Goal: Task Accomplishment & Management: Use online tool/utility

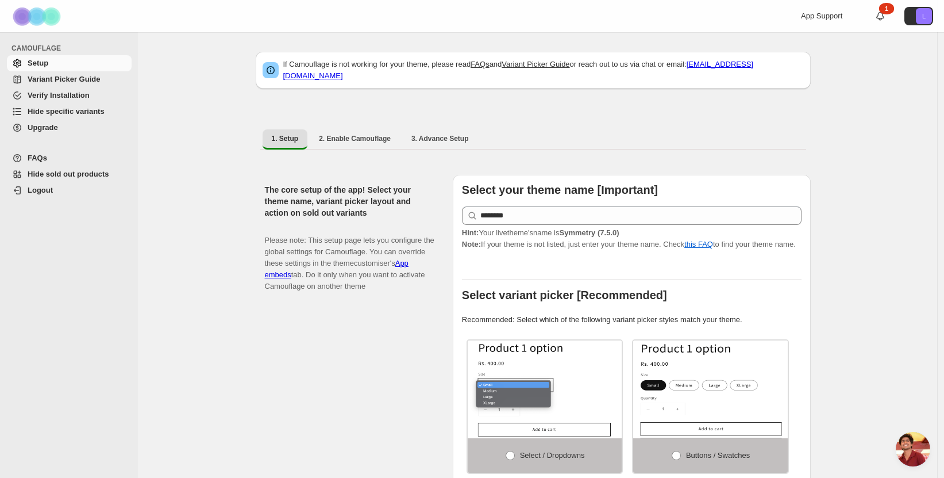
scroll to position [317, 0]
click at [66, 113] on span "Hide specific variants" at bounding box center [66, 111] width 77 height 9
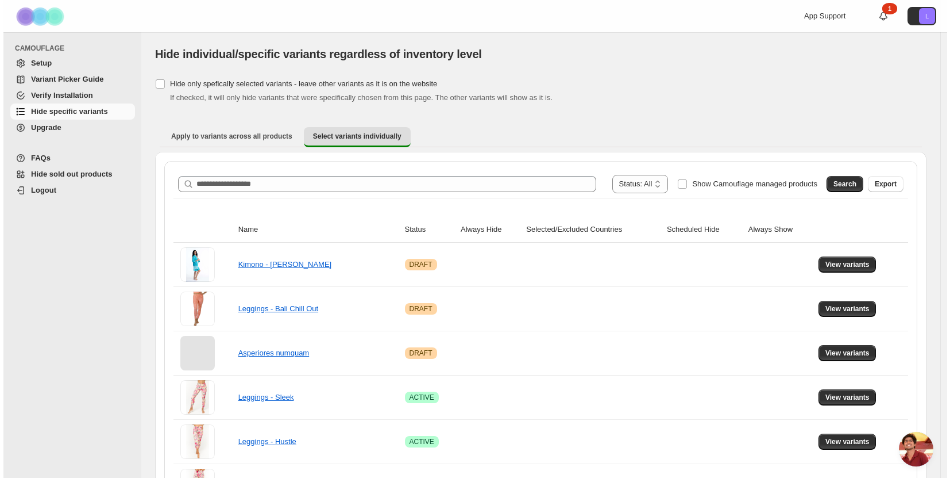
scroll to position [317, 0]
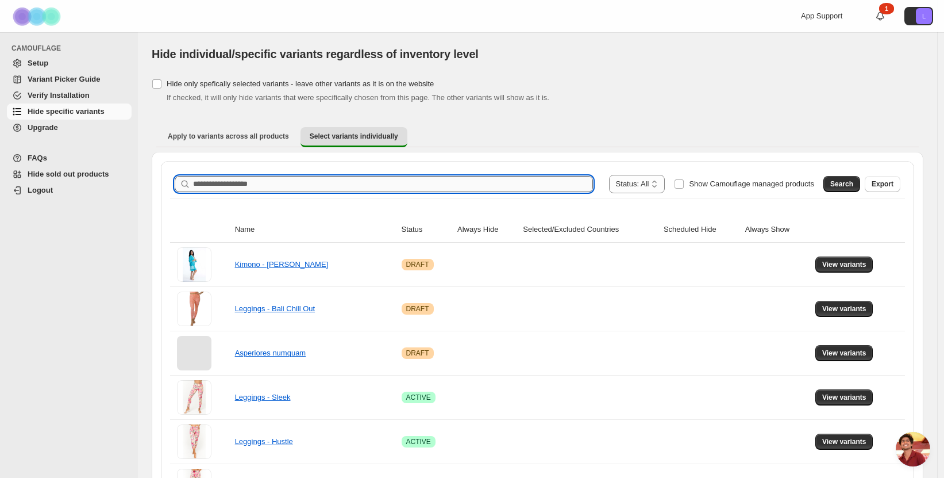
click at [244, 188] on input "Search product name" at bounding box center [393, 184] width 400 height 16
click at [833, 186] on button "Search" at bounding box center [841, 184] width 37 height 16
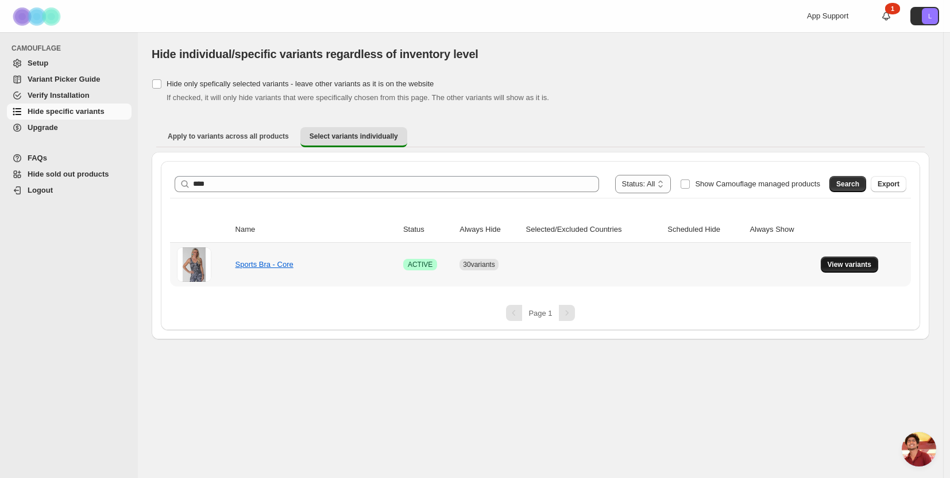
click at [862, 260] on span "View variants" at bounding box center [850, 264] width 44 height 9
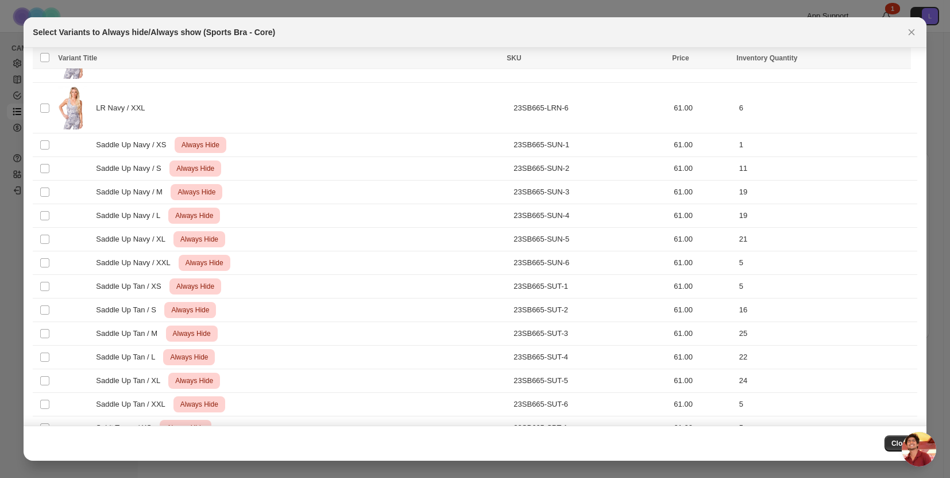
scroll to position [3312, 0]
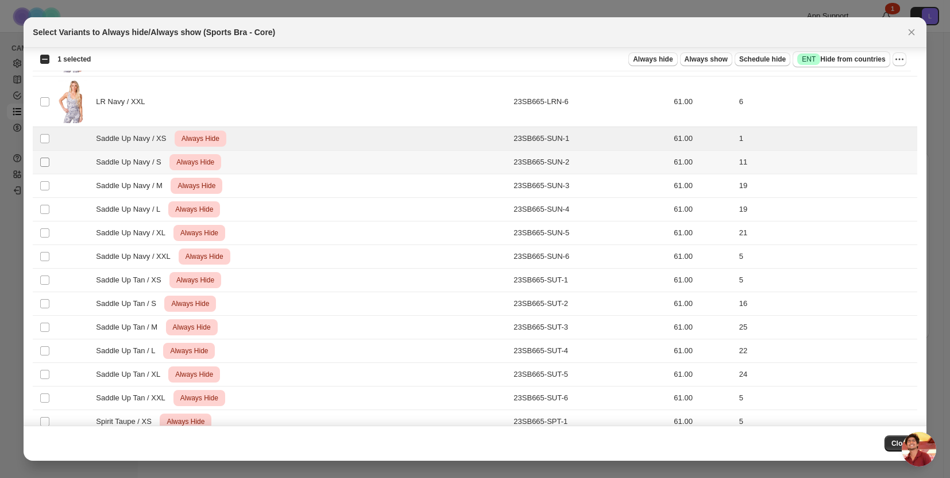
click at [44, 157] on span ":r6:" at bounding box center [45, 162] width 10 height 10
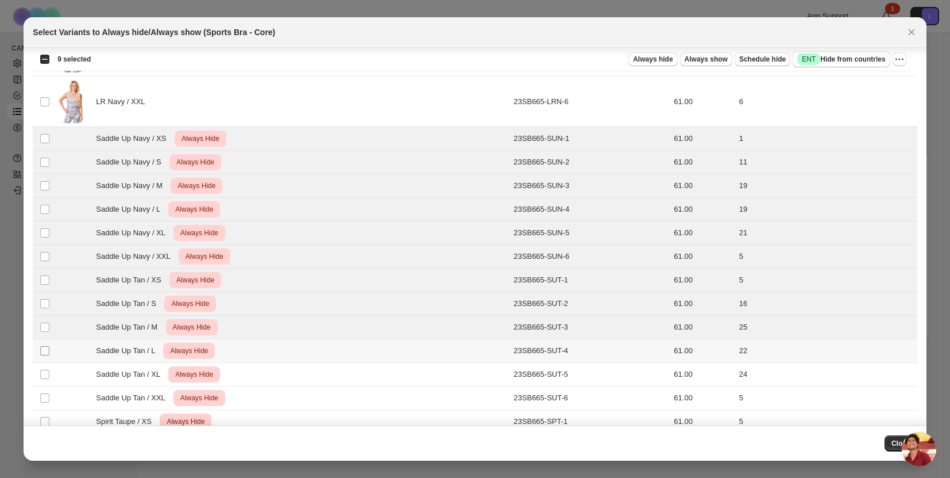
click at [47, 345] on span ":r6:" at bounding box center [45, 350] width 10 height 10
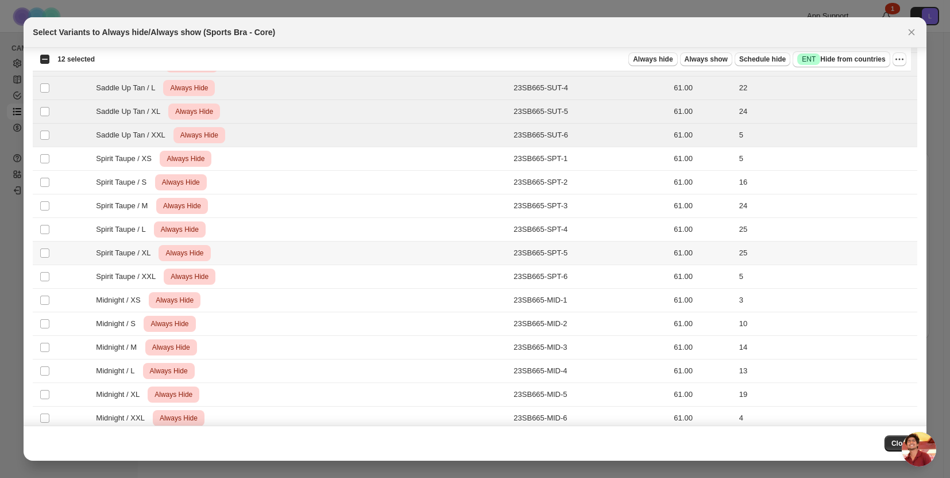
scroll to position [3577, 0]
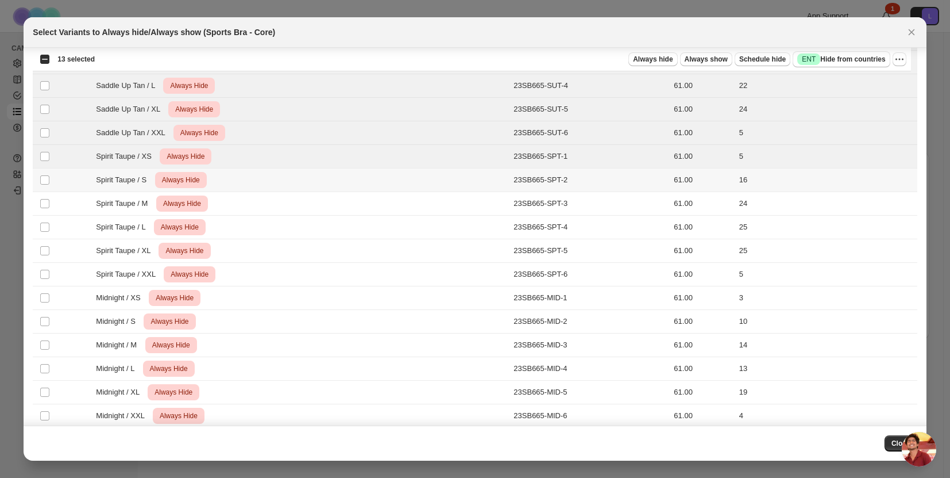
click at [42, 174] on td "Select product variant" at bounding box center [44, 180] width 22 height 24
click at [45, 195] on td "Select product variant" at bounding box center [44, 204] width 22 height 24
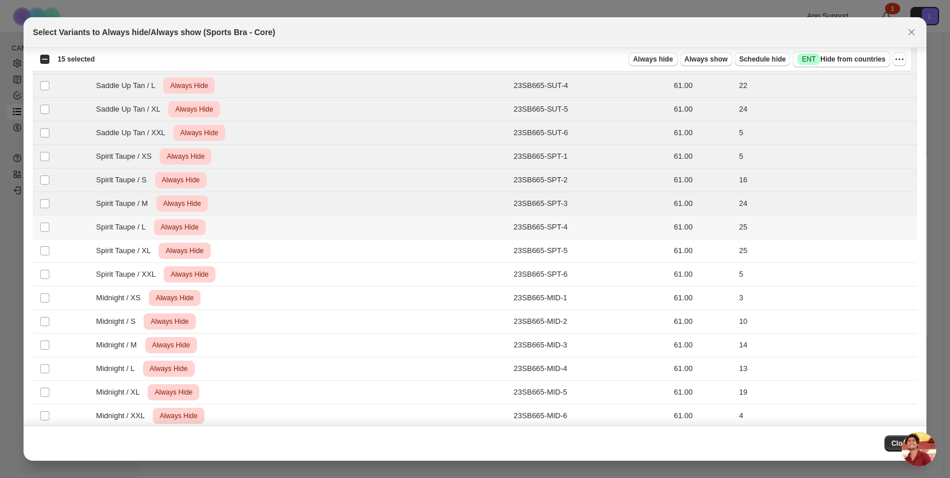
click at [43, 218] on td "Select product variant" at bounding box center [44, 227] width 22 height 24
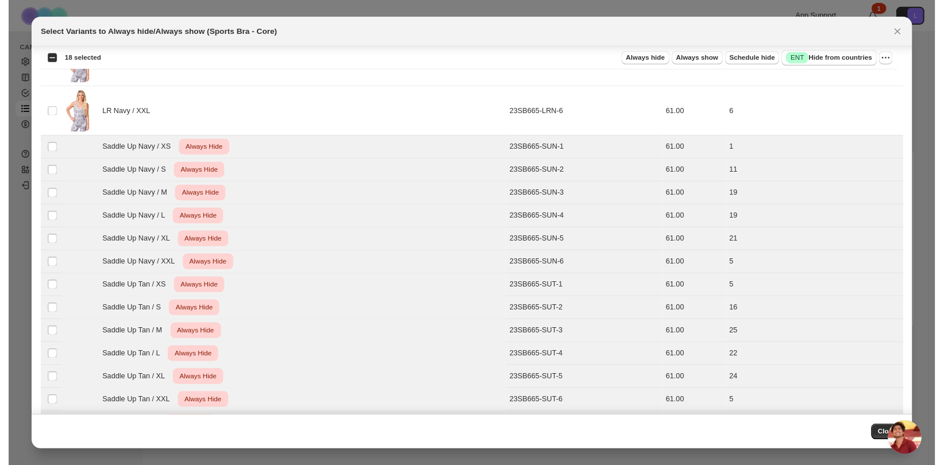
scroll to position [3294, 0]
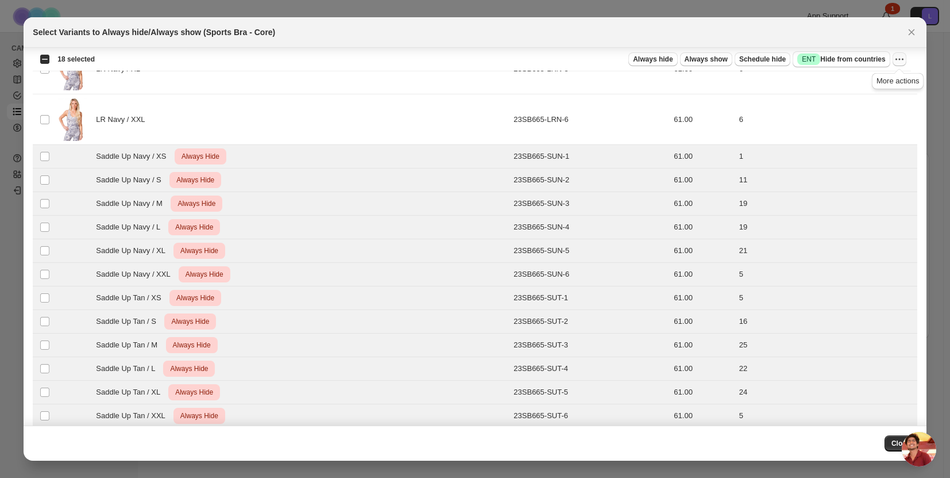
click at [904, 58] on icon "More actions" at bounding box center [899, 58] width 11 height 11
click at [873, 78] on span "Undo always hide" at bounding box center [857, 81] width 83 height 11
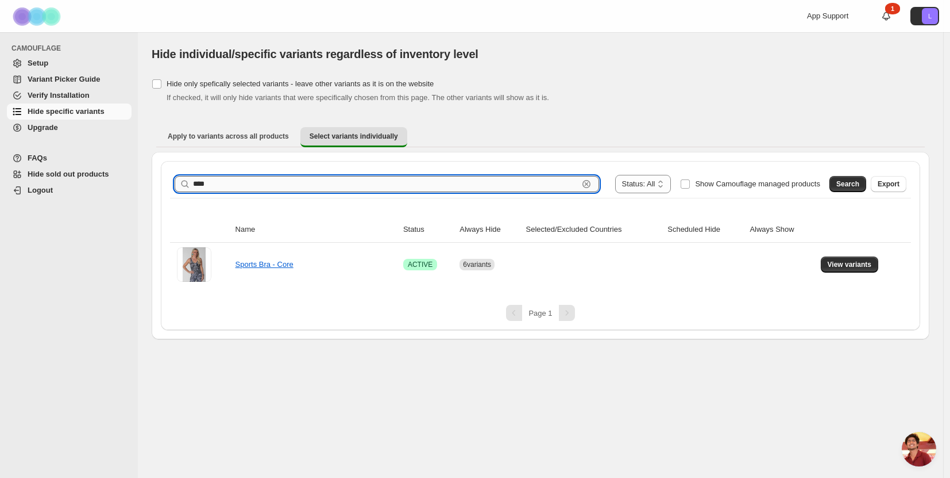
click at [226, 183] on input "****" at bounding box center [386, 184] width 386 height 16
click at [225, 182] on input "****" at bounding box center [386, 184] width 386 height 16
type input "*****"
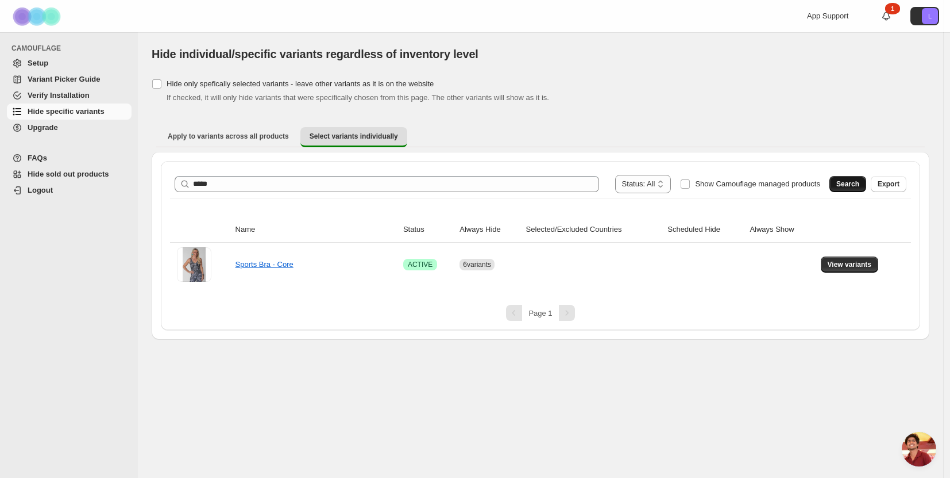
click at [837, 179] on span "Search" at bounding box center [848, 183] width 23 height 9
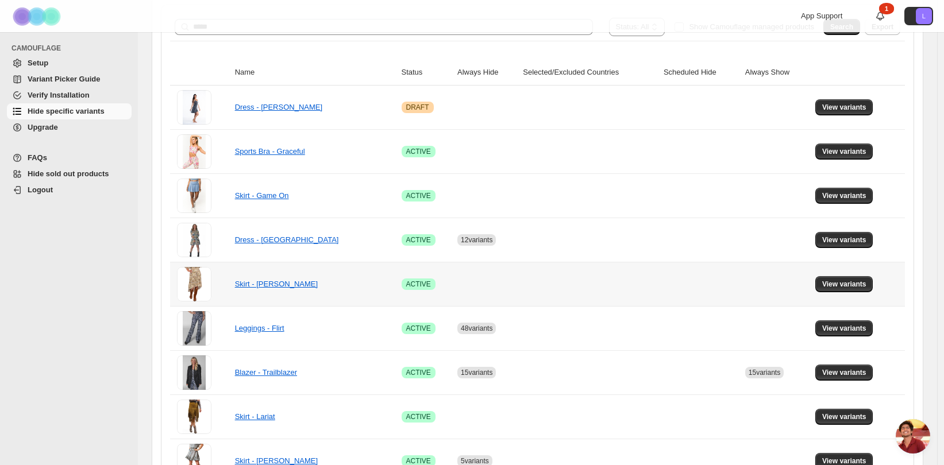
scroll to position [172, 0]
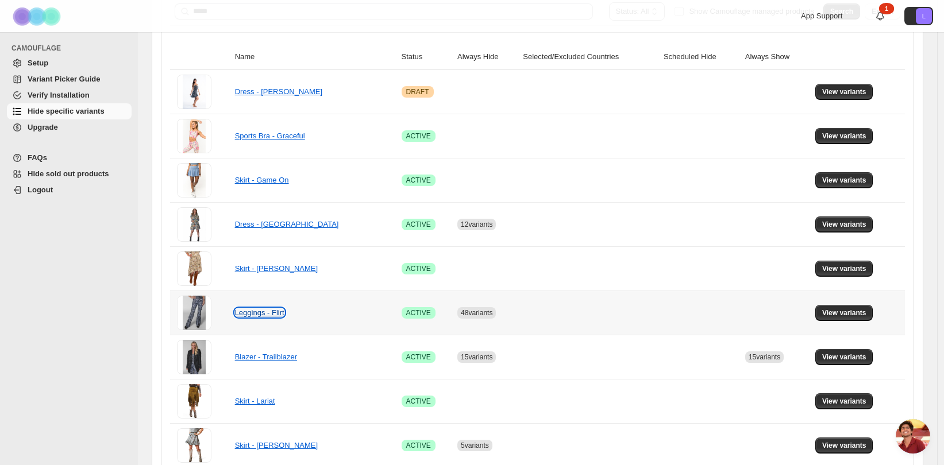
click at [258, 317] on link "Leggings - Flirt" at bounding box center [259, 313] width 49 height 9
click at [833, 311] on span "View variants" at bounding box center [844, 313] width 44 height 9
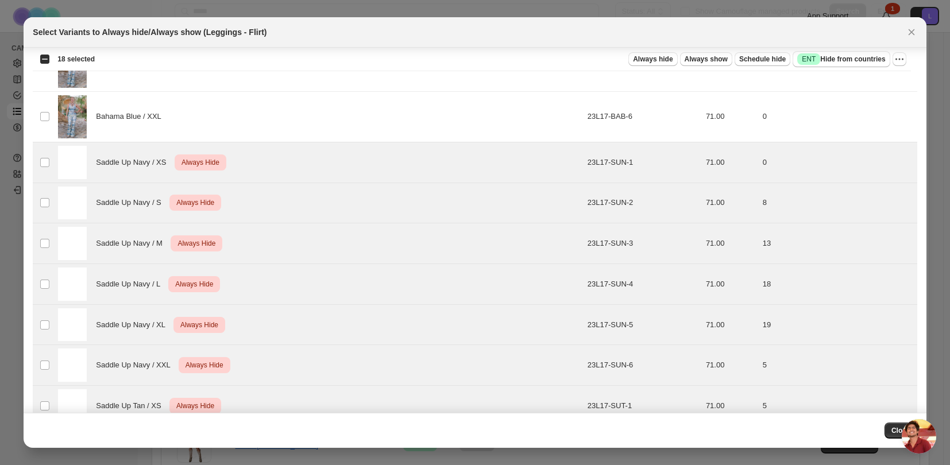
scroll to position [1760, 0]
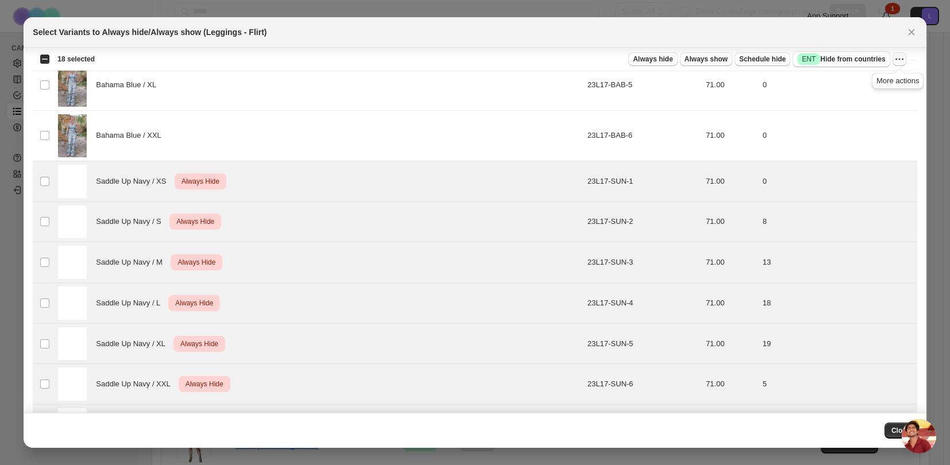
click at [897, 59] on icon "More actions" at bounding box center [899, 58] width 11 height 11
click at [866, 79] on span "Undo always hide" at bounding box center [845, 82] width 59 height 9
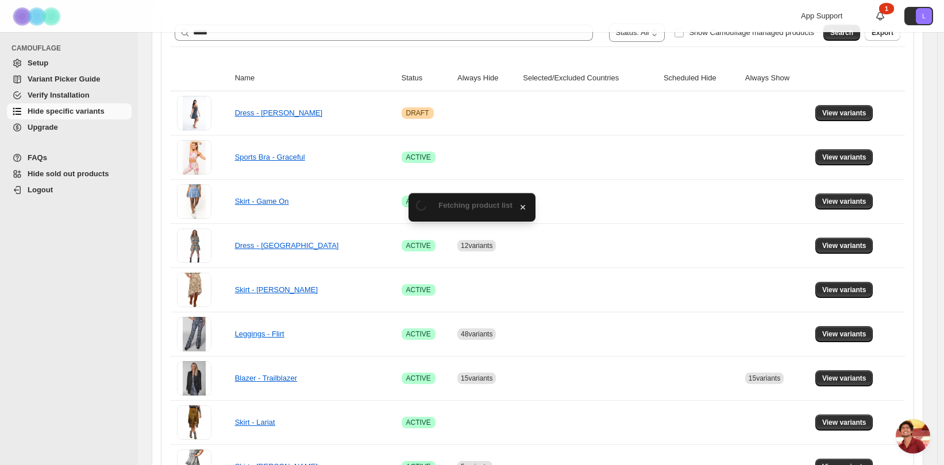
scroll to position [172, 0]
